Goal: Task Accomplishment & Management: Complete application form

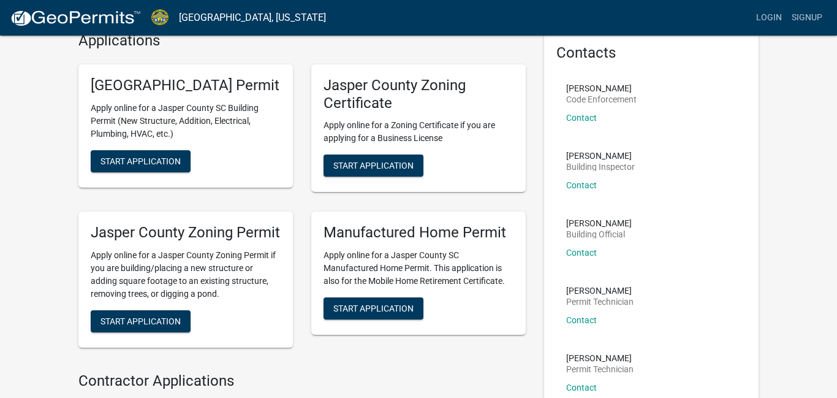
scroll to position [55, 0]
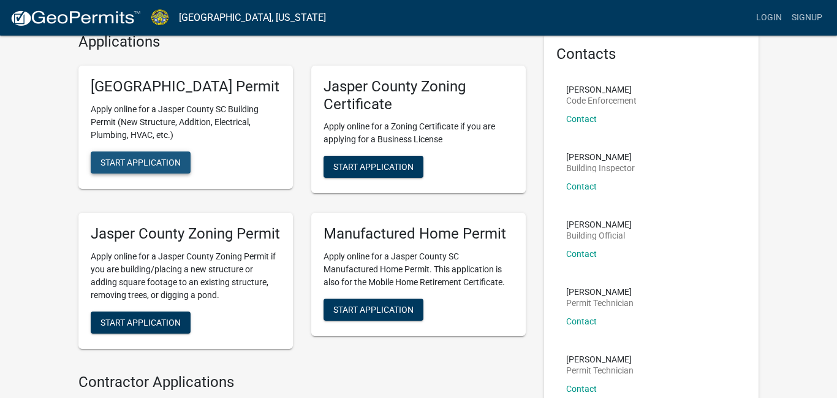
click at [129, 167] on span "Start Application" at bounding box center [140, 162] width 80 height 10
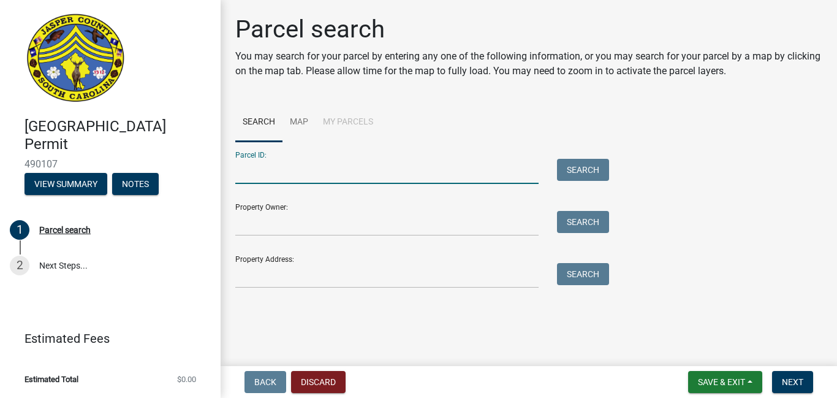
click at [309, 174] on input "Parcel ID:" at bounding box center [386, 171] width 303 height 25
type input "0700000011"
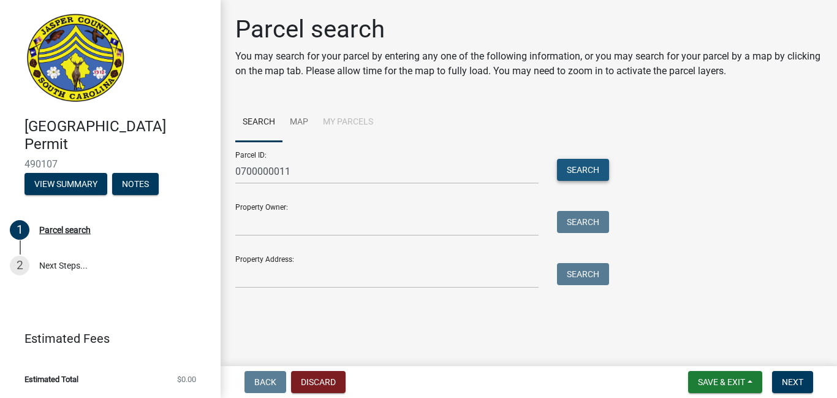
click at [578, 167] on button "Search" at bounding box center [583, 170] width 52 height 22
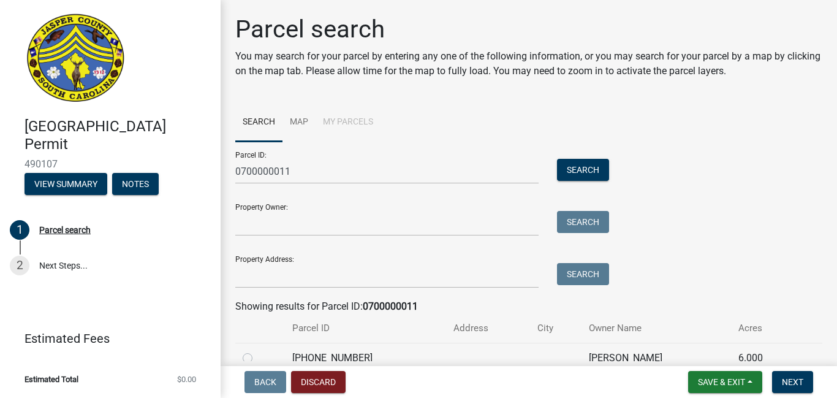
click at [804, 361] on div "[GEOGRAPHIC_DATA] Permit 490107 View Summary Notes 1 Parcel search 2 Next Steps…" at bounding box center [418, 199] width 837 height 398
click at [797, 379] on span "Next" at bounding box center [792, 382] width 21 height 10
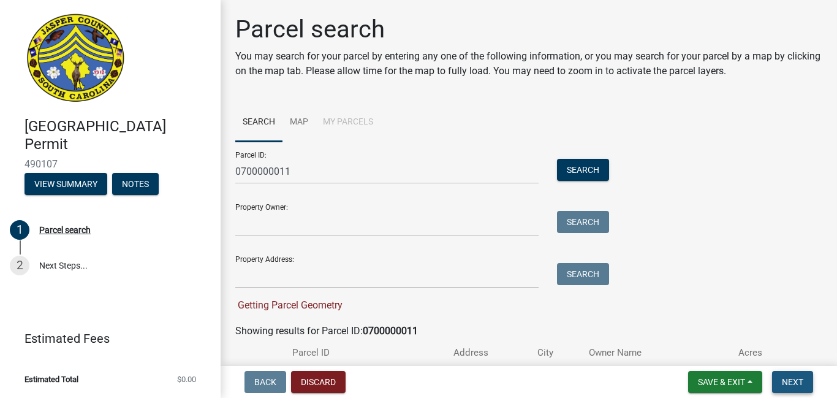
click at [802, 385] on span "Next" at bounding box center [792, 382] width 21 height 10
click at [59, 264] on link "2 Next Steps..." at bounding box center [110, 265] width 220 height 36
click at [63, 187] on button "View Summary" at bounding box center [65, 184] width 83 height 22
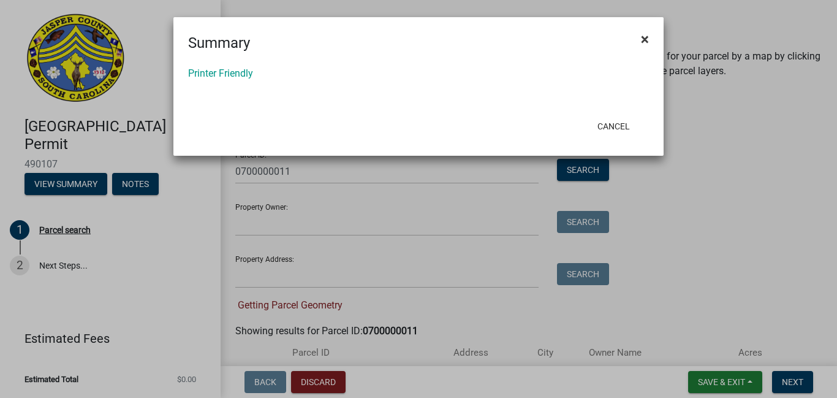
click at [642, 39] on span "×" at bounding box center [645, 39] width 8 height 17
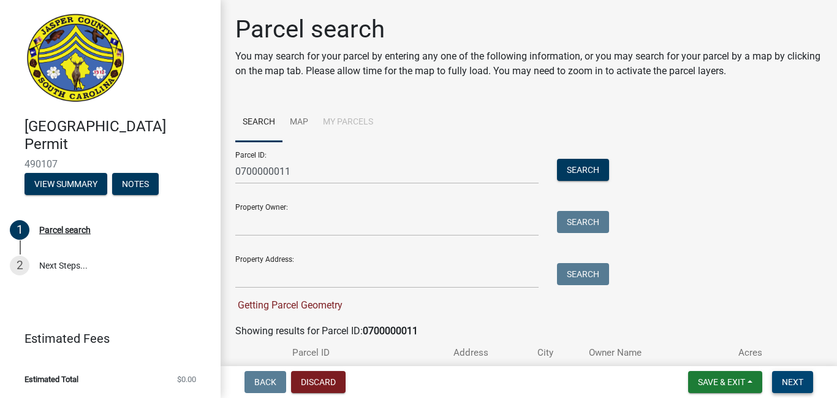
click at [788, 379] on span "Next" at bounding box center [792, 382] width 21 height 10
click at [66, 227] on div "Parcel search" at bounding box center [64, 229] width 51 height 9
click at [595, 167] on button "Search" at bounding box center [583, 170] width 52 height 22
click at [671, 113] on ul "Search Map My Parcels" at bounding box center [528, 122] width 587 height 39
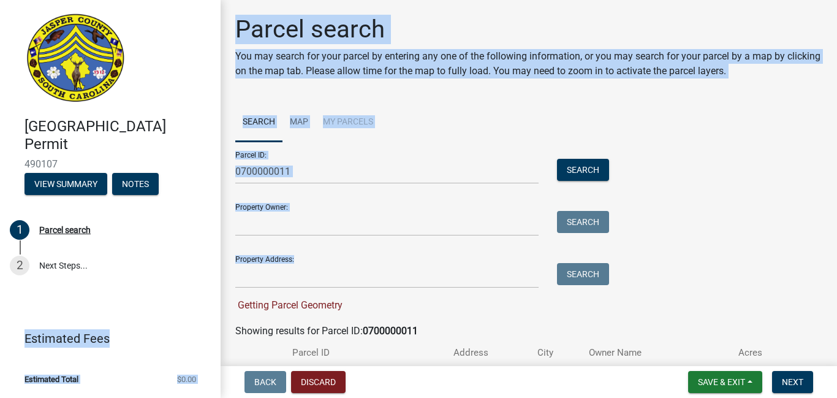
drag, startPoint x: 224, startPoint y: 246, endPoint x: 216, endPoint y: 314, distance: 68.5
click at [216, 314] on div "[GEOGRAPHIC_DATA] Permit 490107 View Summary Notes 1 Parcel search 2 Next Steps…" at bounding box center [418, 199] width 837 height 398
click at [216, 297] on div "[GEOGRAPHIC_DATA] Permit 490107 View Summary Notes 1 Parcel search 2 Next Steps…" at bounding box center [110, 199] width 220 height 398
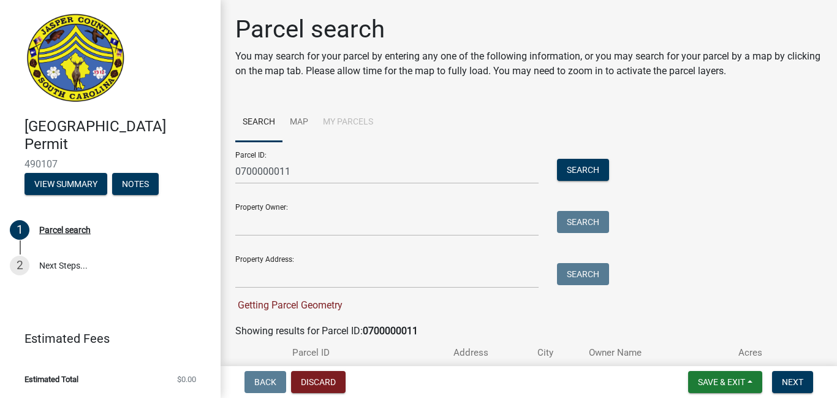
click at [575, 391] on div "Back Discard Save & Exit Save Save & Exit Next" at bounding box center [528, 382] width 597 height 22
click at [800, 384] on span "Next" at bounding box center [792, 382] width 21 height 10
click at [772, 371] on button "Next" at bounding box center [792, 382] width 41 height 22
click at [326, 383] on button "Discard" at bounding box center [318, 382] width 55 height 22
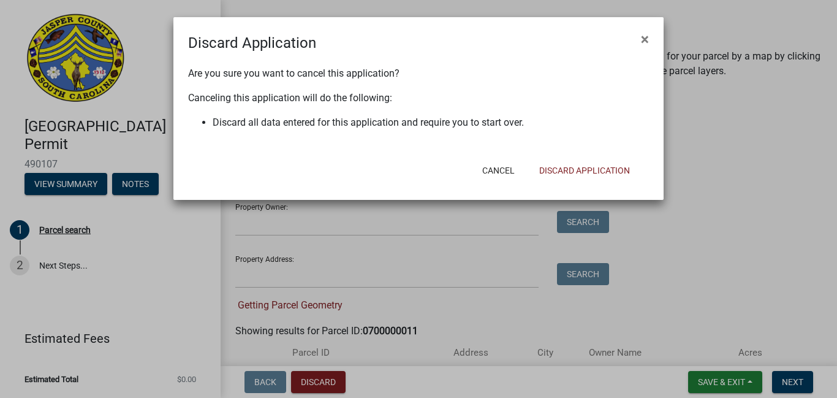
click at [710, 253] on ngb-modal-window "Discard Application × Are you sure you want to cancel this application? Canceli…" at bounding box center [418, 199] width 837 height 398
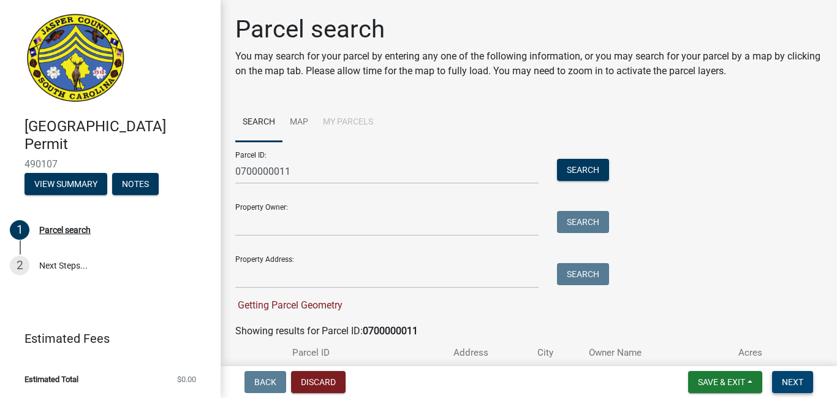
click at [801, 386] on button "Next" at bounding box center [792, 382] width 41 height 22
